Goal: Find specific page/section: Find specific page/section

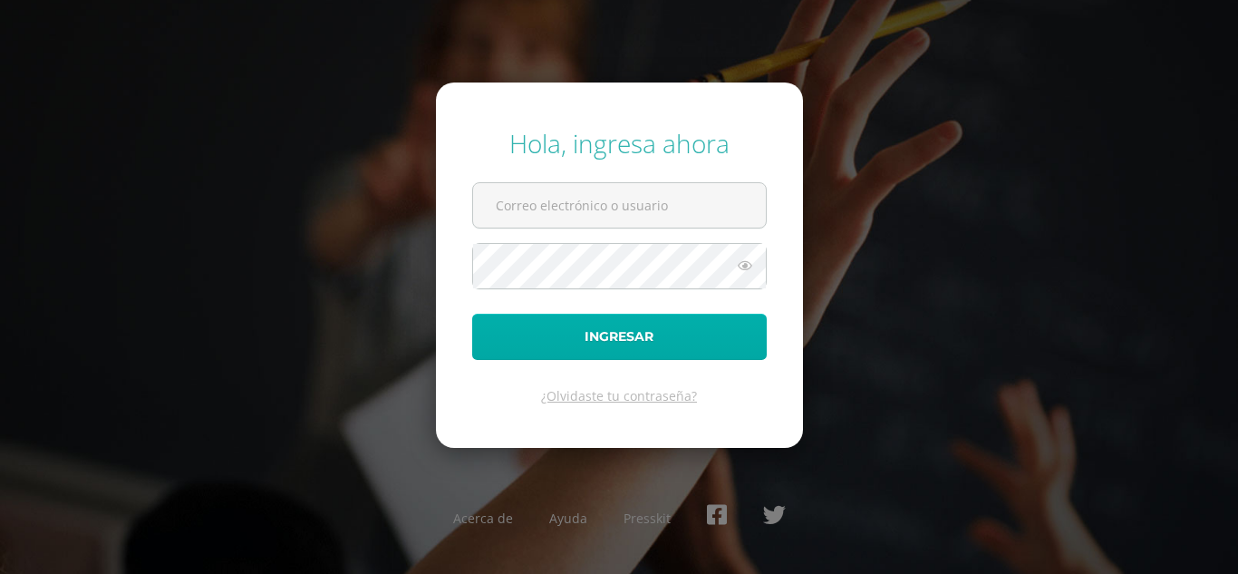
type input "[EMAIL_ADDRESS][DOMAIN_NAME]"
click at [614, 333] on button "Ingresar" at bounding box center [619, 337] width 295 height 46
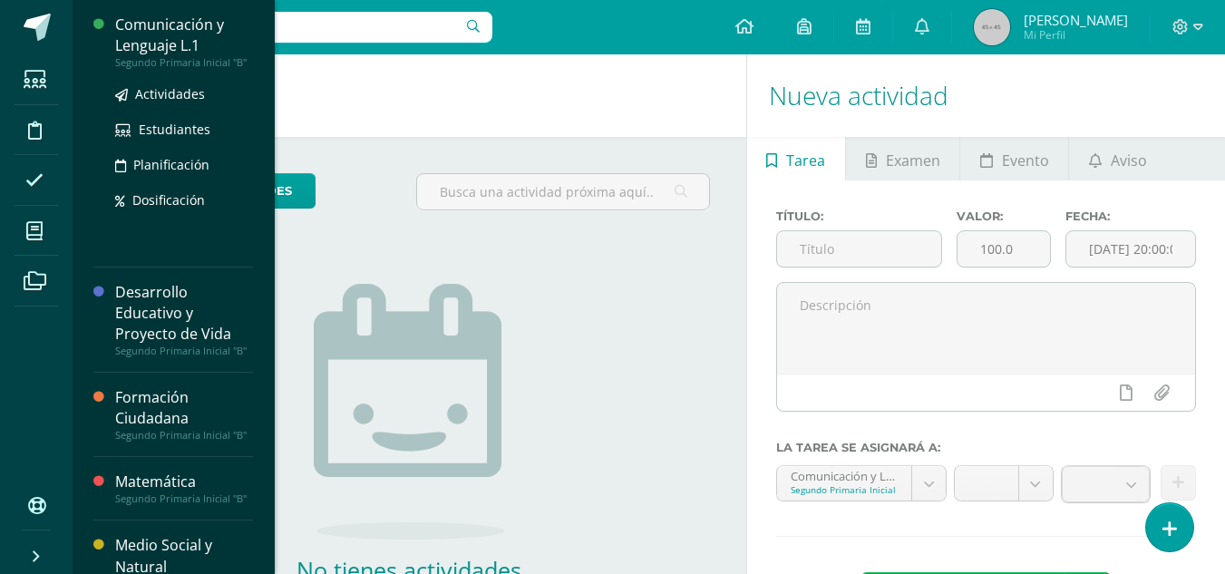
click at [174, 25] on div "Comunicación y Lenguaje L.1" at bounding box center [184, 36] width 138 height 42
